Goal: Information Seeking & Learning: Check status

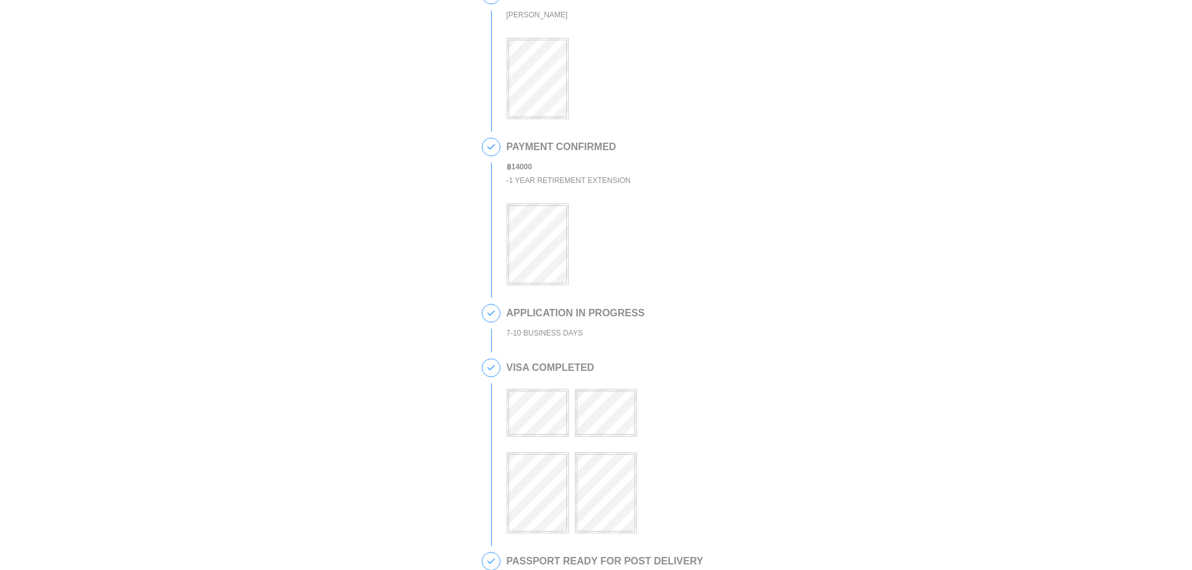
scroll to position [124, 0]
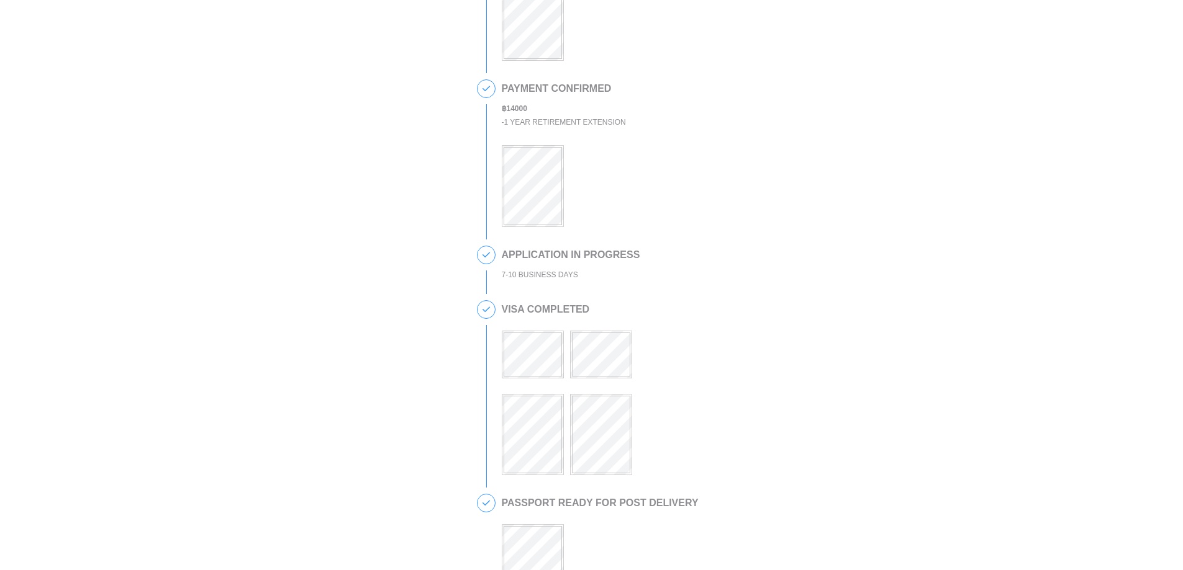
click at [564, 364] on div at bounding box center [601, 395] width 199 height 160
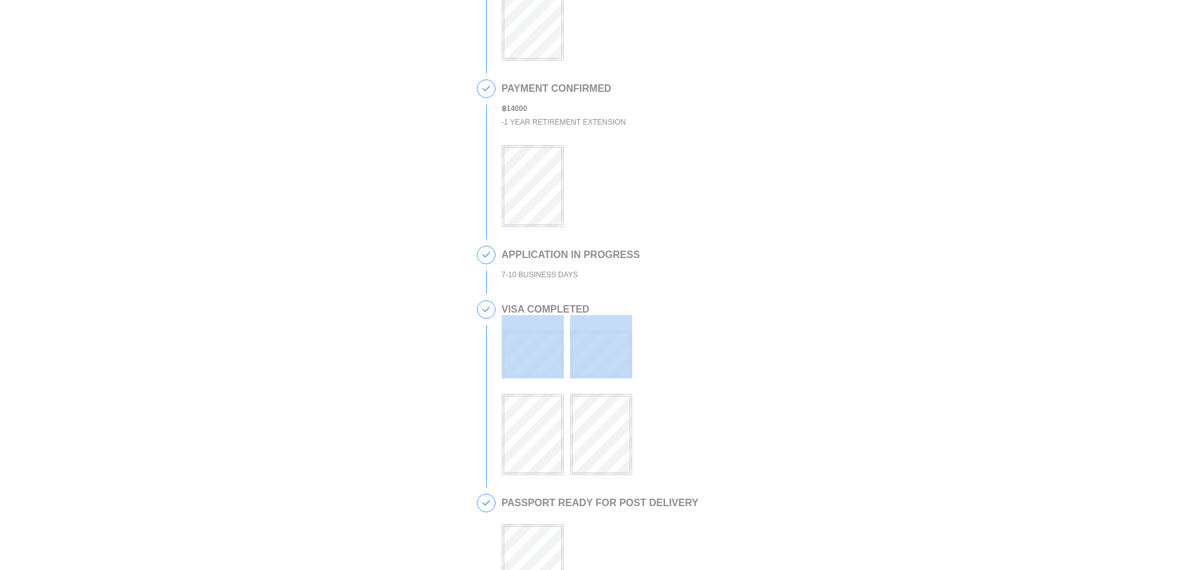
click at [564, 365] on div at bounding box center [601, 395] width 199 height 160
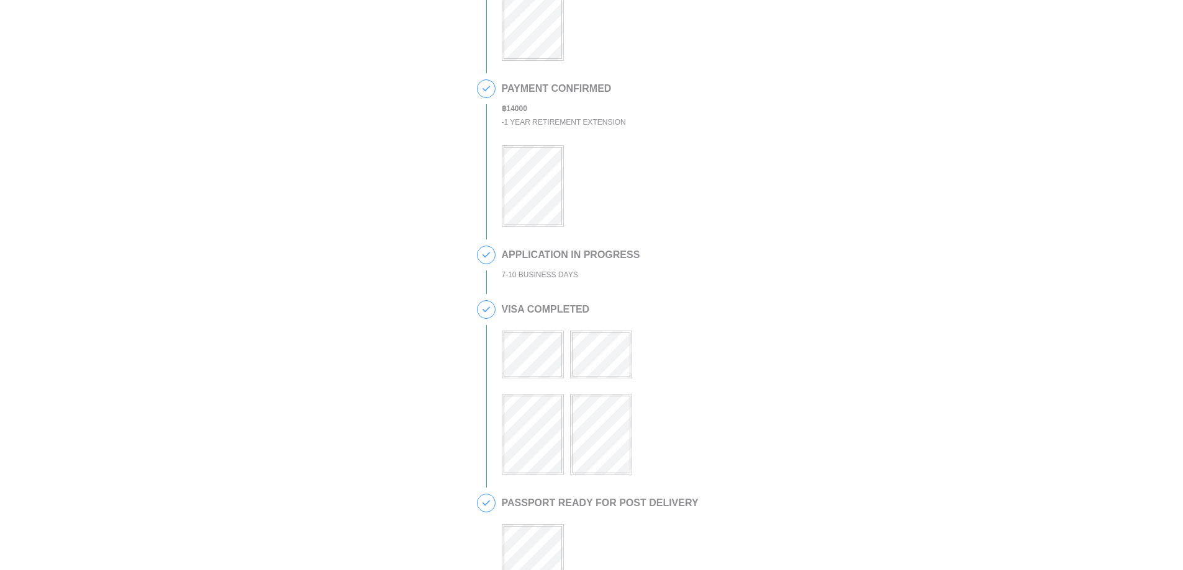
click at [572, 391] on div at bounding box center [601, 395] width 199 height 160
click at [563, 394] on div at bounding box center [601, 395] width 199 height 160
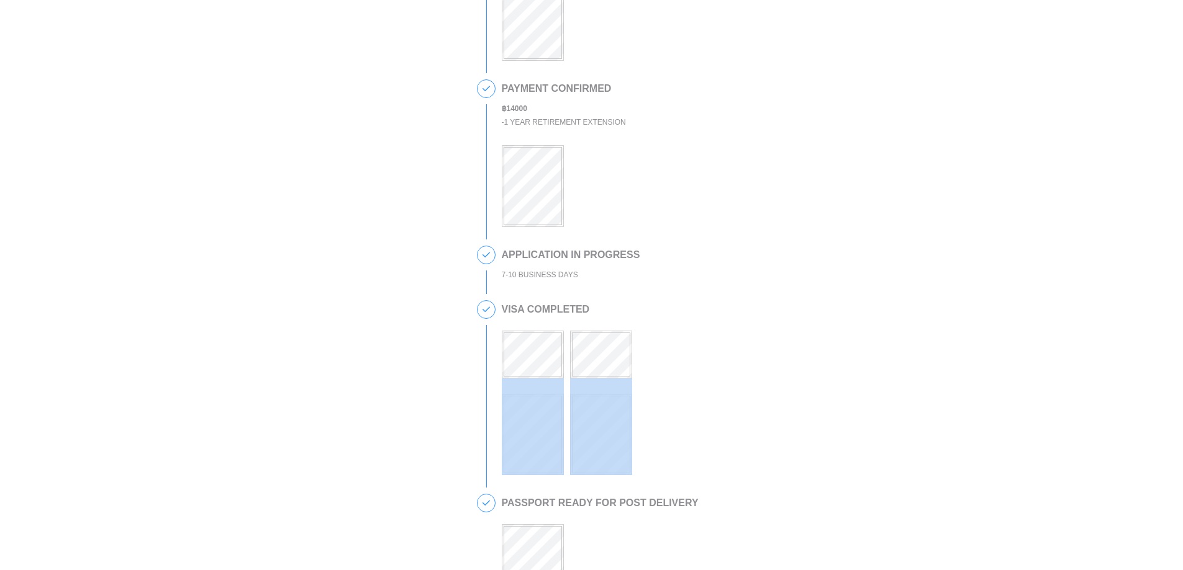
click at [563, 394] on div at bounding box center [601, 395] width 199 height 160
click at [561, 392] on div at bounding box center [601, 395] width 199 height 160
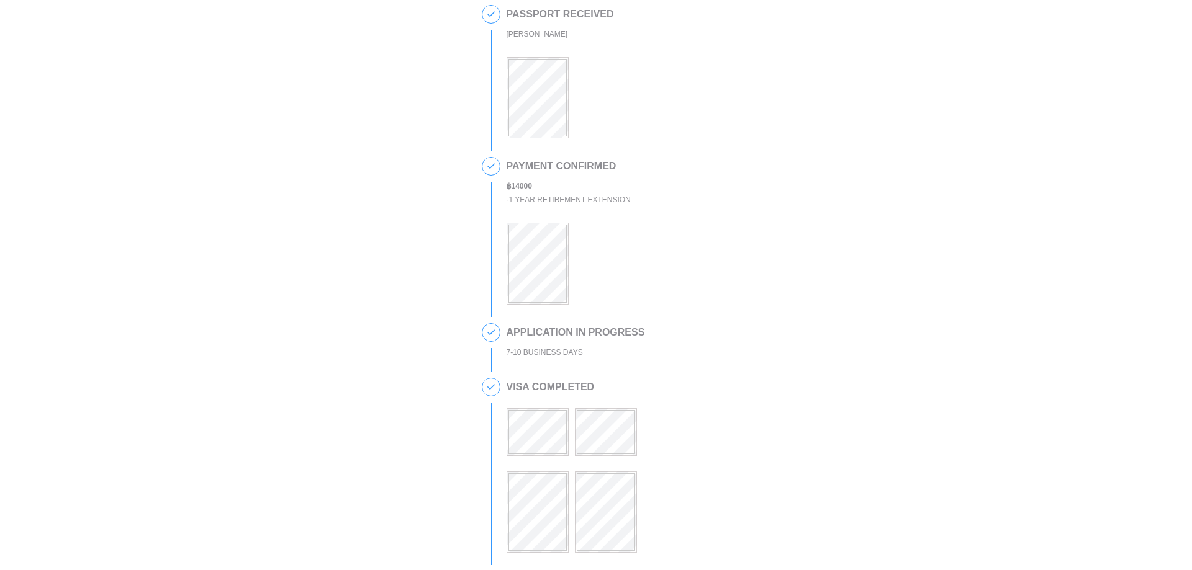
scroll to position [124, 0]
